Goal: Task Accomplishment & Management: Complete application form

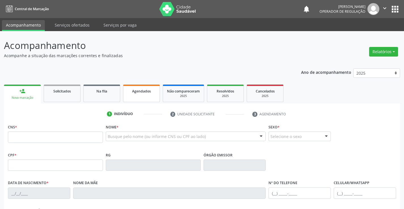
click at [144, 93] on span "Agendados" at bounding box center [141, 91] width 19 height 5
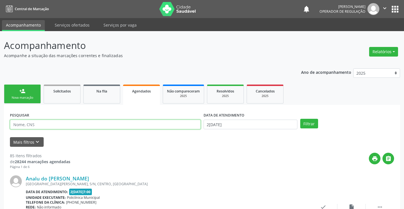
click at [22, 124] on input "text" at bounding box center [105, 125] width 191 height 10
type input "[PERSON_NAME]"
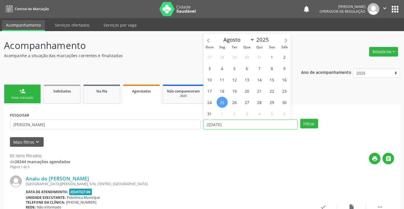
drag, startPoint x: 205, startPoint y: 125, endPoint x: 237, endPoint y: 126, distance: 31.4
click at [237, 126] on input "2[DATE]" at bounding box center [250, 125] width 94 height 10
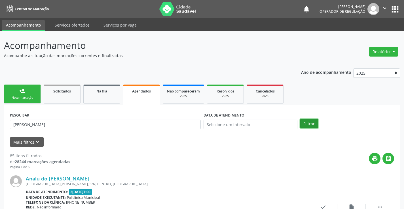
click at [306, 122] on button "Filtrar" at bounding box center [309, 124] width 18 height 10
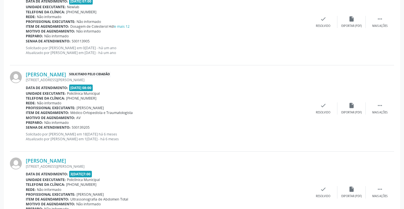
scroll to position [1123, 0]
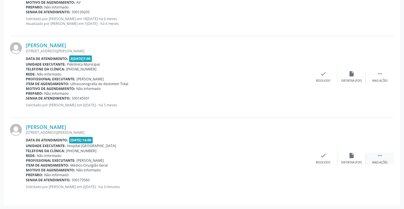
click at [379, 158] on icon "" at bounding box center [379, 156] width 6 height 6
click at [265, 158] on icon "print" at bounding box center [266, 156] width 6 height 6
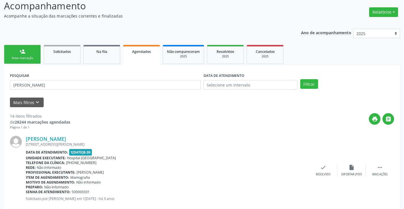
scroll to position [0, 0]
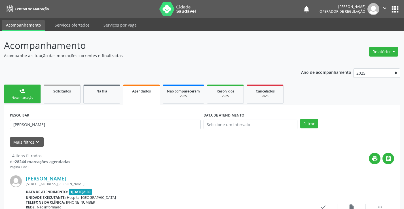
click at [29, 97] on div "Nova marcação" at bounding box center [22, 98] width 28 height 4
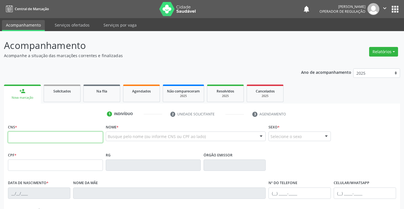
click at [26, 137] on input "text" at bounding box center [55, 137] width 95 height 11
click at [151, 95] on link "Agendados" at bounding box center [141, 94] width 37 height 18
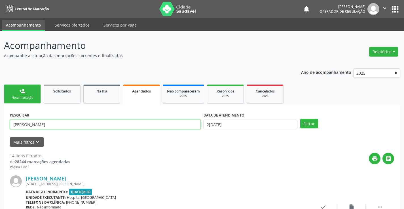
drag, startPoint x: 13, startPoint y: 125, endPoint x: 77, endPoint y: 126, distance: 64.0
click at [77, 126] on input "[PERSON_NAME]" at bounding box center [105, 125] width 191 height 10
type input "[PERSON_NAME]"
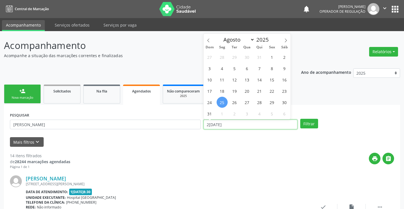
drag, startPoint x: 206, startPoint y: 125, endPoint x: 233, endPoint y: 127, distance: 27.2
click at [233, 127] on input "2[DATE]" at bounding box center [250, 125] width 94 height 10
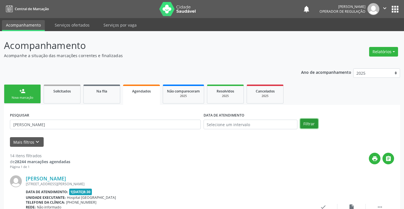
click at [310, 123] on button "Filtrar" at bounding box center [309, 124] width 18 height 10
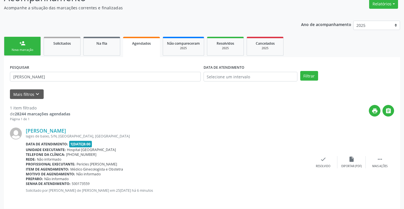
scroll to position [52, 0]
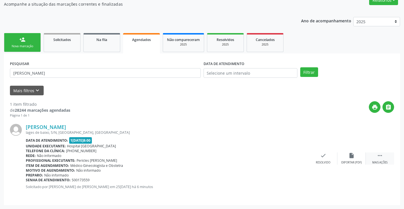
click at [380, 156] on icon "" at bounding box center [379, 156] width 6 height 6
click at [265, 156] on icon "print" at bounding box center [266, 156] width 6 height 6
click at [22, 45] on div "Nova marcação" at bounding box center [22, 46] width 28 height 4
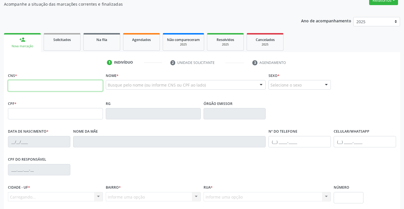
click at [19, 86] on input "text" at bounding box center [55, 85] width 95 height 11
type input "702"
click at [142, 44] on link "Agendados" at bounding box center [141, 42] width 37 height 18
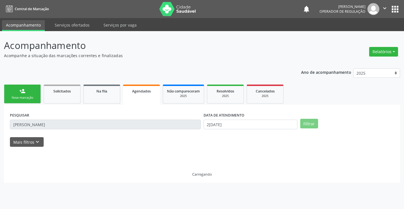
scroll to position [0, 0]
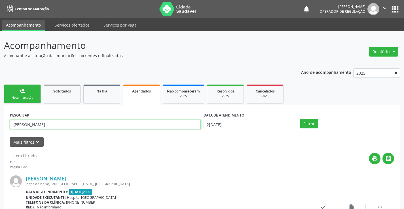
drag, startPoint x: 13, startPoint y: 125, endPoint x: 96, endPoint y: 127, distance: 82.7
click at [96, 127] on input "[PERSON_NAME]" at bounding box center [105, 125] width 191 height 10
type input "702104775613693"
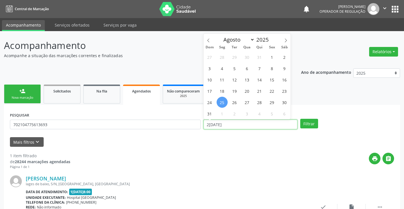
drag, startPoint x: 207, startPoint y: 124, endPoint x: 236, endPoint y: 124, distance: 29.7
click at [236, 124] on input "2[DATE]" at bounding box center [250, 125] width 94 height 10
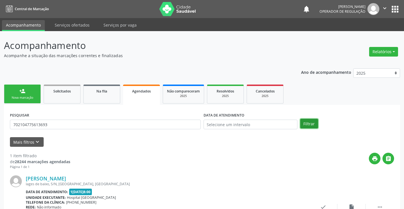
click at [314, 122] on button "Filtrar" at bounding box center [309, 124] width 18 height 10
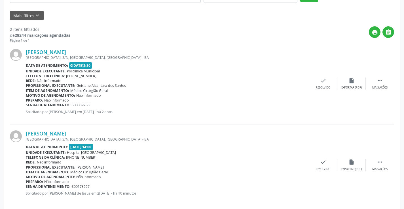
scroll to position [133, 0]
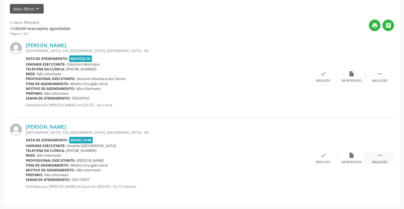
click at [379, 154] on icon "" at bounding box center [379, 155] width 6 height 6
click at [265, 157] on icon "print" at bounding box center [266, 155] width 6 height 6
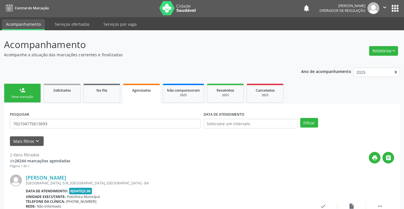
scroll to position [0, 0]
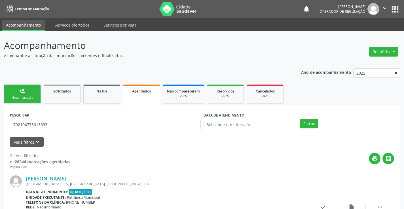
click at [15, 99] on div "Nova marcação" at bounding box center [22, 98] width 28 height 4
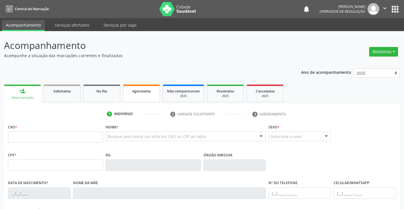
click at [144, 95] on link "Agendados" at bounding box center [141, 94] width 37 height 18
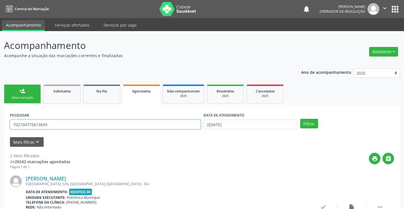
drag, startPoint x: 14, startPoint y: 125, endPoint x: 88, endPoint y: 125, distance: 74.5
click at [88, 125] on input "702104775613693" at bounding box center [105, 125] width 191 height 10
type input "700503516461659"
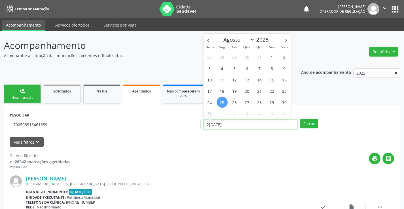
drag, startPoint x: 204, startPoint y: 124, endPoint x: 237, endPoint y: 124, distance: 32.3
click at [237, 124] on input "2[DATE]" at bounding box center [250, 125] width 94 height 10
click at [309, 125] on button "Filtrar" at bounding box center [309, 124] width 18 height 10
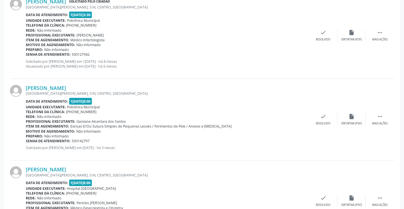
scroll to position [306, 0]
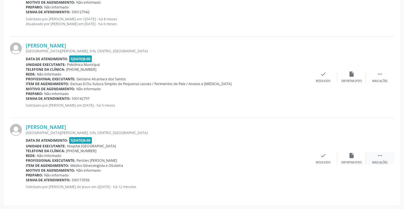
click at [380, 157] on icon "" at bounding box center [379, 156] width 6 height 6
click at [267, 157] on icon "print" at bounding box center [266, 156] width 6 height 6
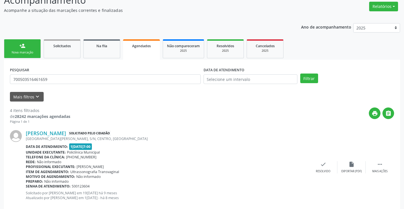
scroll to position [0, 0]
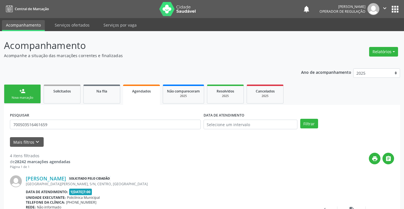
click at [144, 96] on link "Agendados" at bounding box center [141, 95] width 37 height 20
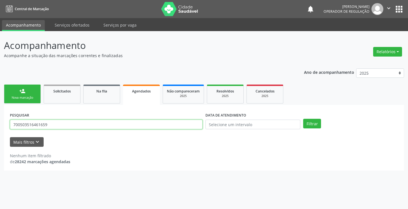
drag, startPoint x: 12, startPoint y: 127, endPoint x: 71, endPoint y: 125, distance: 58.1
click at [71, 125] on input "700503516461659" at bounding box center [106, 125] width 193 height 10
type input "700001565638403"
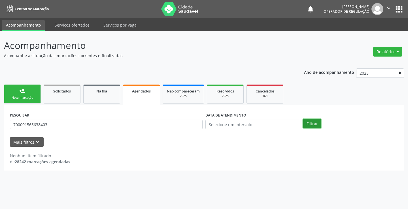
click at [314, 123] on button "Filtrar" at bounding box center [312, 124] width 18 height 10
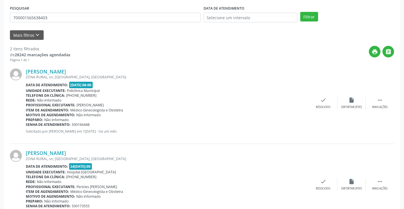
scroll to position [133, 0]
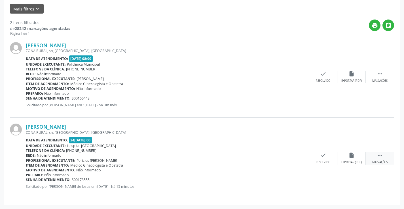
click at [379, 155] on icon "" at bounding box center [379, 155] width 6 height 6
click at [265, 159] on div "print Imprimir" at bounding box center [266, 158] width 28 height 12
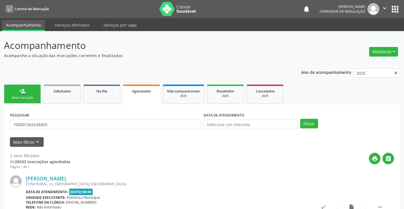
click at [26, 96] on div "Nova marcação" at bounding box center [22, 98] width 28 height 4
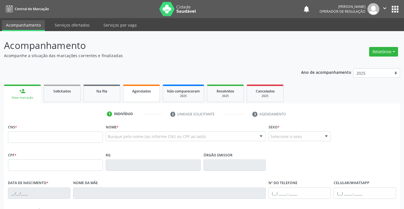
click at [142, 93] on span "Agendados" at bounding box center [141, 91] width 19 height 5
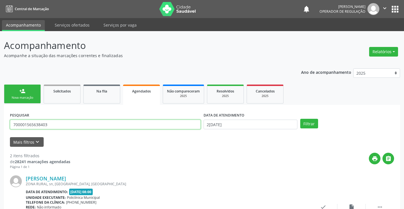
drag, startPoint x: 14, startPoint y: 123, endPoint x: 84, endPoint y: 122, distance: 70.3
click at [84, 122] on input "700001565638403" at bounding box center [105, 125] width 191 height 10
type input "700807935278781"
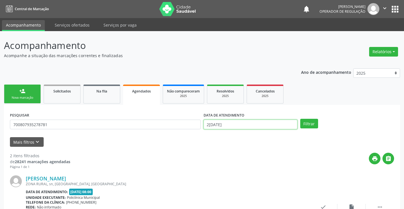
click at [205, 124] on input "2[DATE]" at bounding box center [250, 125] width 94 height 10
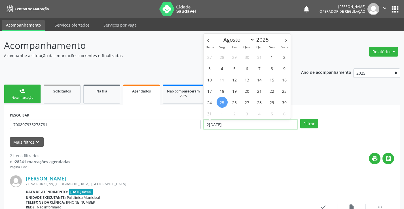
drag, startPoint x: 218, startPoint y: 124, endPoint x: 241, endPoint y: 123, distance: 23.5
click at [241, 123] on input "2[DATE]" at bounding box center [250, 125] width 94 height 10
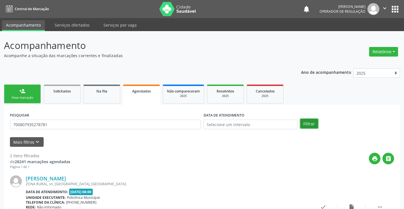
click at [315, 124] on button "Filtrar" at bounding box center [309, 124] width 18 height 10
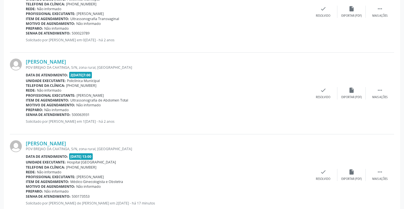
scroll to position [215, 0]
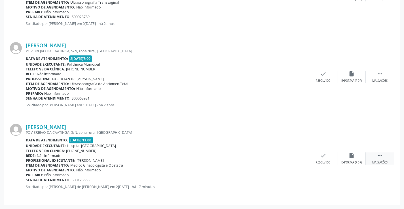
click at [378, 157] on icon "" at bounding box center [379, 156] width 6 height 6
click at [267, 158] on icon "print" at bounding box center [266, 156] width 6 height 6
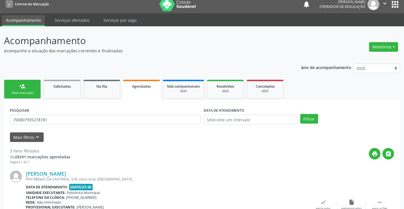
scroll to position [0, 0]
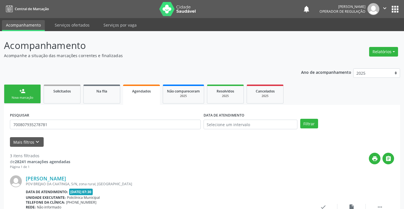
click at [139, 94] on link "Agendados" at bounding box center [141, 95] width 37 height 20
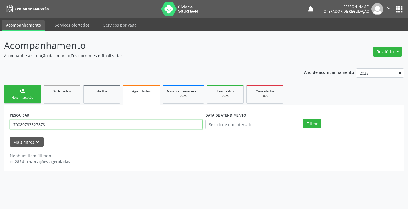
drag, startPoint x: 13, startPoint y: 124, endPoint x: 60, endPoint y: 129, distance: 47.3
click at [60, 129] on input "700807935278781" at bounding box center [106, 125] width 193 height 10
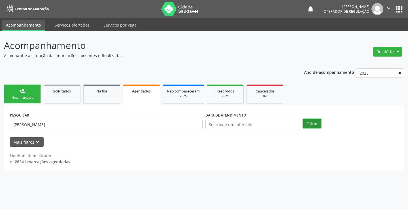
click at [307, 127] on button "Filtrar" at bounding box center [312, 124] width 18 height 10
click at [139, 93] on span "Agendados" at bounding box center [141, 91] width 19 height 5
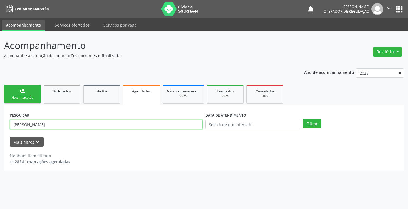
drag, startPoint x: 11, startPoint y: 124, endPoint x: 91, endPoint y: 122, distance: 79.9
click at [91, 122] on input "[PERSON_NAME]" at bounding box center [106, 125] width 193 height 10
type input "706004864215042"
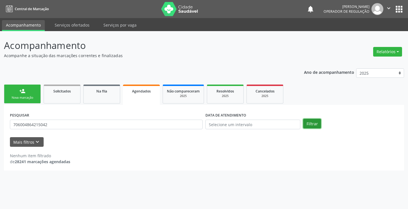
click at [307, 121] on button "Filtrar" at bounding box center [312, 124] width 18 height 10
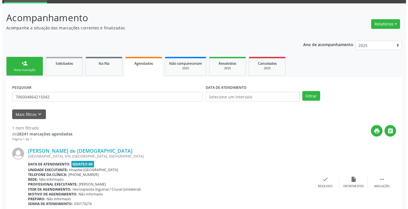
scroll to position [52, 0]
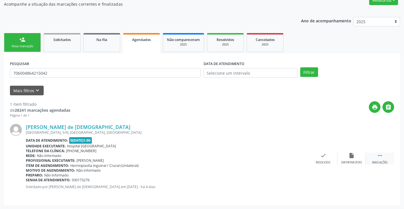
click at [379, 155] on icon "" at bounding box center [379, 156] width 6 height 6
click at [293, 157] on icon "cancel" at bounding box center [294, 156] width 6 height 6
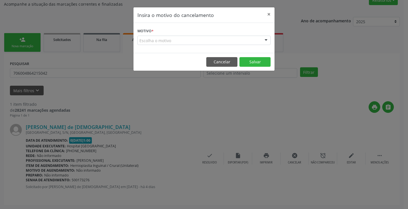
click at [265, 39] on div at bounding box center [266, 41] width 8 height 10
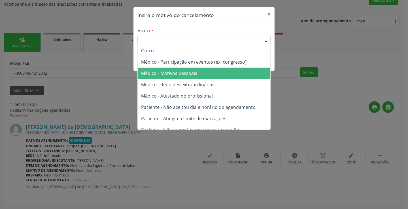
click at [184, 71] on span "Médico - Motivos pessoais" at bounding box center [169, 73] width 56 height 6
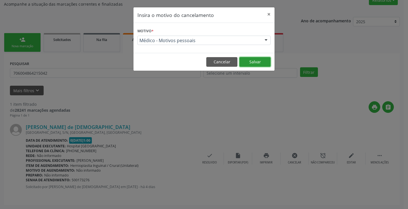
click at [253, 61] on button "Salvar" at bounding box center [254, 62] width 31 height 10
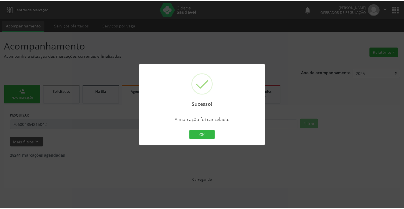
scroll to position [0, 0]
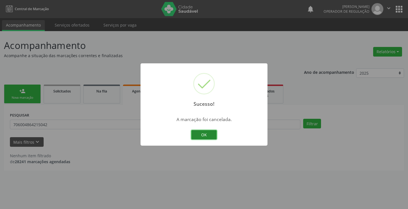
click at [199, 135] on button "OK" at bounding box center [203, 135] width 25 height 10
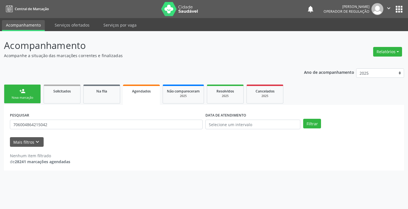
click at [26, 97] on div "Nova marcação" at bounding box center [22, 98] width 28 height 4
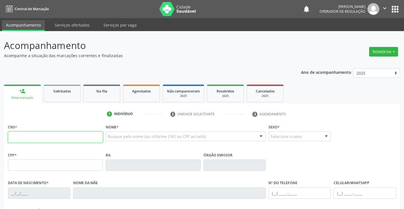
click at [19, 136] on input "text" at bounding box center [55, 137] width 95 height 11
type input "706 0048 6421 5042"
type input "1[DATE]"
type input "Maiara de [PERSON_NAME]"
type input "[PHONE_NUMBER]"
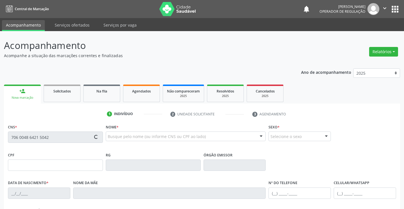
type input "S/N"
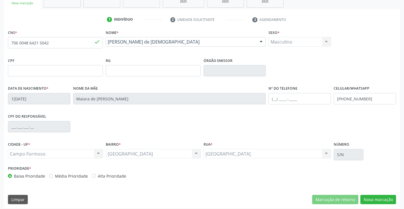
scroll to position [98, 0]
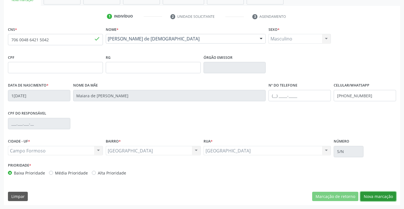
click at [372, 195] on button "Nova marcação" at bounding box center [378, 197] width 36 height 10
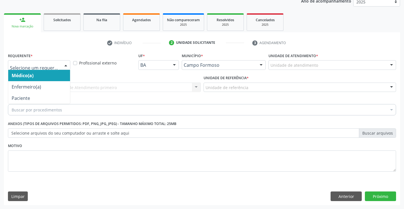
click at [65, 65] on div at bounding box center [65, 66] width 8 height 10
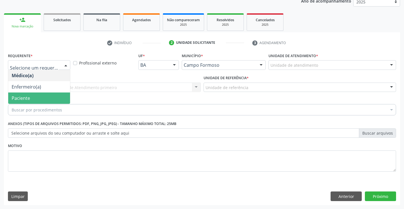
click at [25, 97] on span "Paciente" at bounding box center [21, 98] width 18 height 6
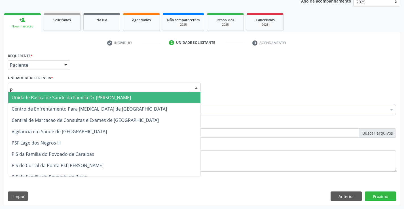
type input "PO"
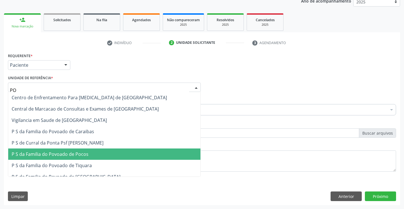
click at [70, 155] on span "P S da Familia do Povoado de Pocos" at bounding box center [50, 154] width 77 height 6
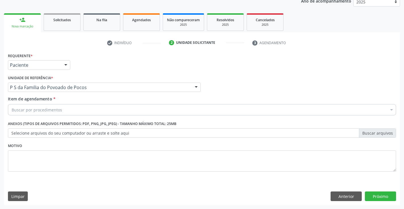
click at [63, 111] on div "Buscar por procedimentos" at bounding box center [202, 109] width 388 height 11
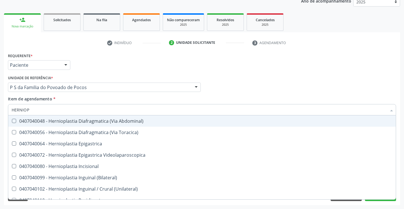
type input "HERNIOPL"
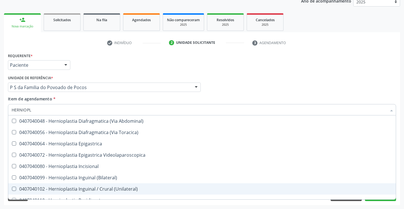
click at [101, 190] on div "0407040102 - Hernioplastia Inguinal / Crural (Unilateral)" at bounding box center [202, 189] width 380 height 5
checkbox \(Unilateral\) "true"
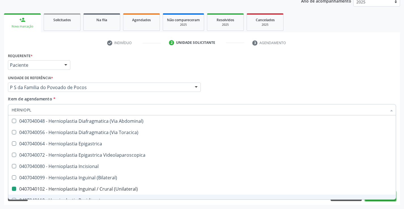
click at [369, 201] on button "Próximo" at bounding box center [379, 197] width 31 height 10
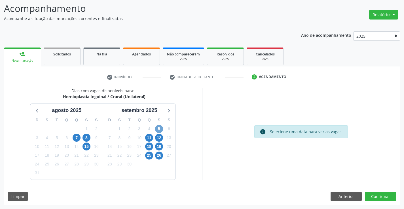
click at [160, 129] on span "5" at bounding box center [159, 129] width 8 height 8
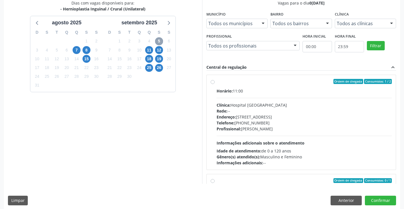
scroll to position [129, 0]
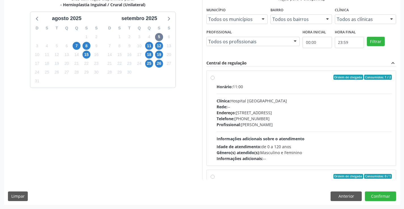
click at [216, 79] on label "Ordem de chegada Consumidos: 1 / 2 Horário: 11:00 Clínica: Hospital [GEOGRAPHIC…" at bounding box center [303, 118] width 175 height 87
click at [213, 79] on input "Ordem de chegada Consumidos: 1 / 2 Horário: 11:00 Clínica: Hospital [GEOGRAPHIC…" at bounding box center [212, 77] width 4 height 5
radio input "true"
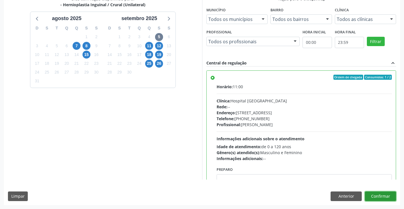
click at [381, 195] on button "Confirmar" at bounding box center [379, 197] width 31 height 10
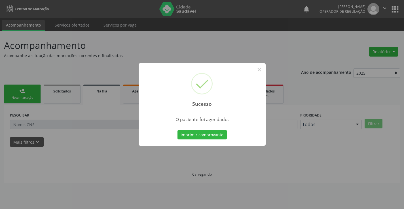
scroll to position [0, 0]
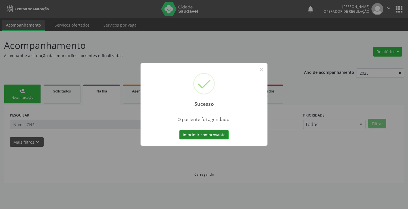
click at [194, 135] on button "Imprimir comprovante" at bounding box center [203, 135] width 49 height 10
